Goal: Information Seeking & Learning: Learn about a topic

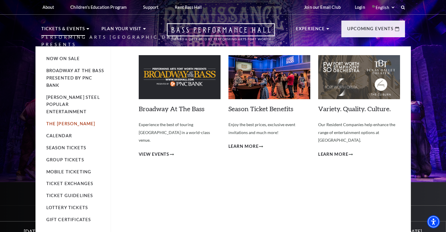
click at [67, 121] on link "The [PERSON_NAME]" at bounding box center [70, 123] width 49 height 5
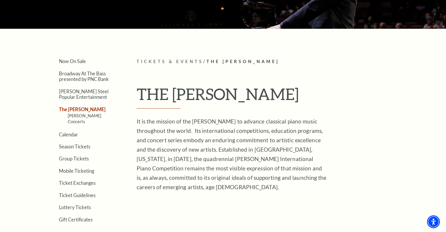
scroll to position [117, 0]
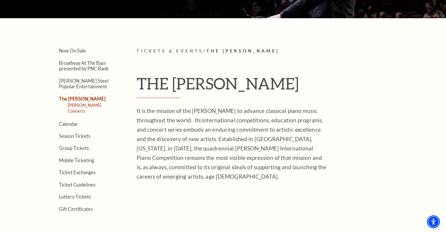
click at [97, 105] on link "[PERSON_NAME] Concerts" at bounding box center [85, 108] width 34 height 11
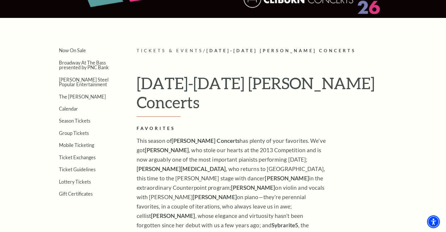
scroll to position [117, 0]
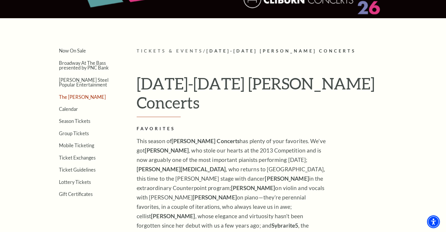
click at [75, 96] on link "The [PERSON_NAME]" at bounding box center [82, 97] width 47 height 6
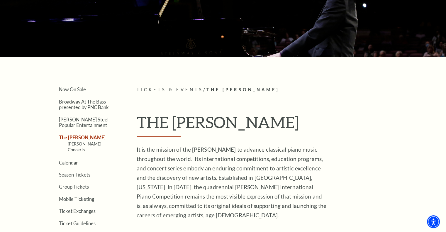
scroll to position [88, 0]
